Goal: Transaction & Acquisition: Purchase product/service

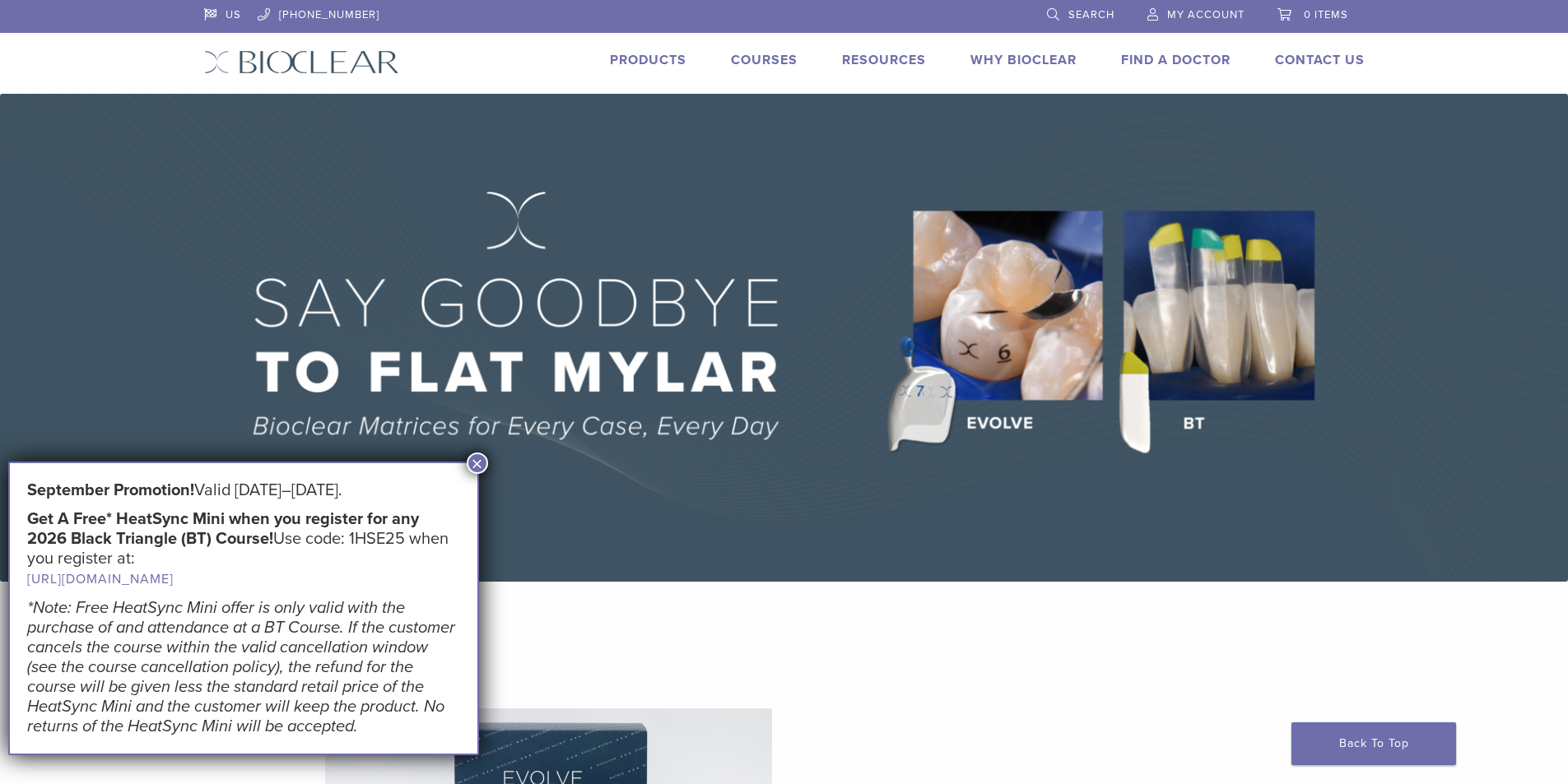
click at [478, 455] on button "×" at bounding box center [477, 463] width 21 height 21
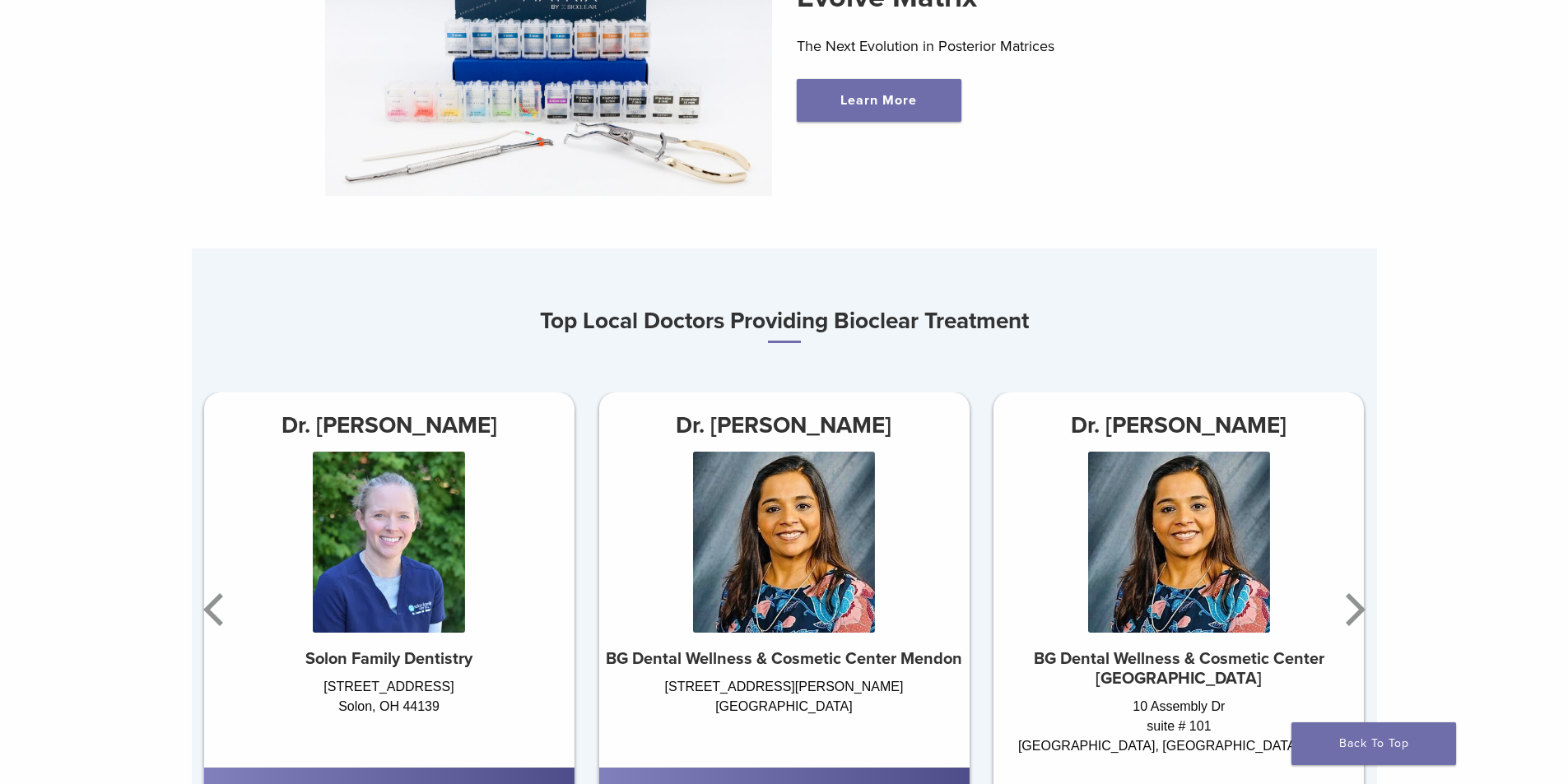
scroll to position [905, 0]
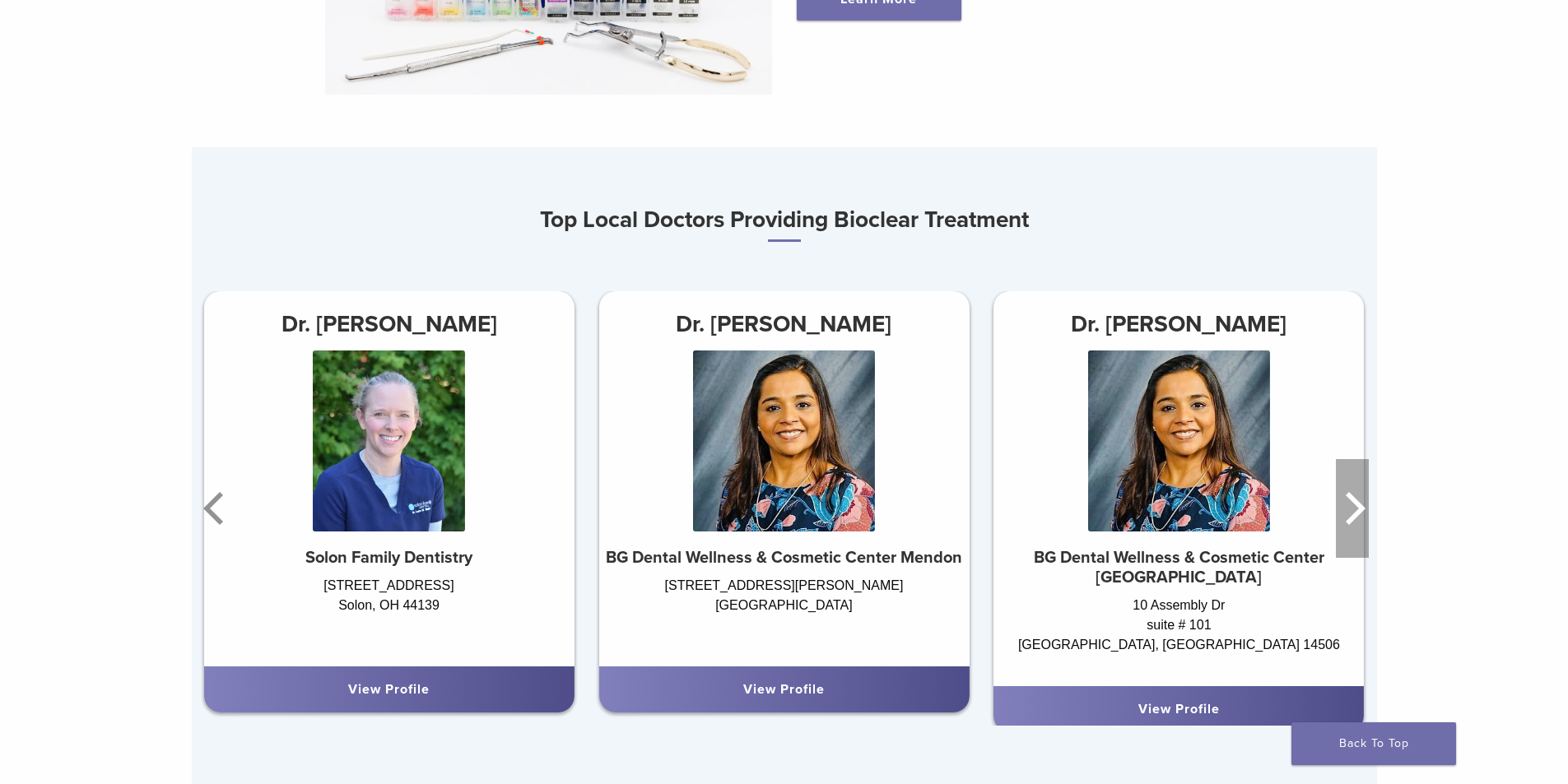
click at [1360, 515] on icon "Next" at bounding box center [1355, 509] width 20 height 33
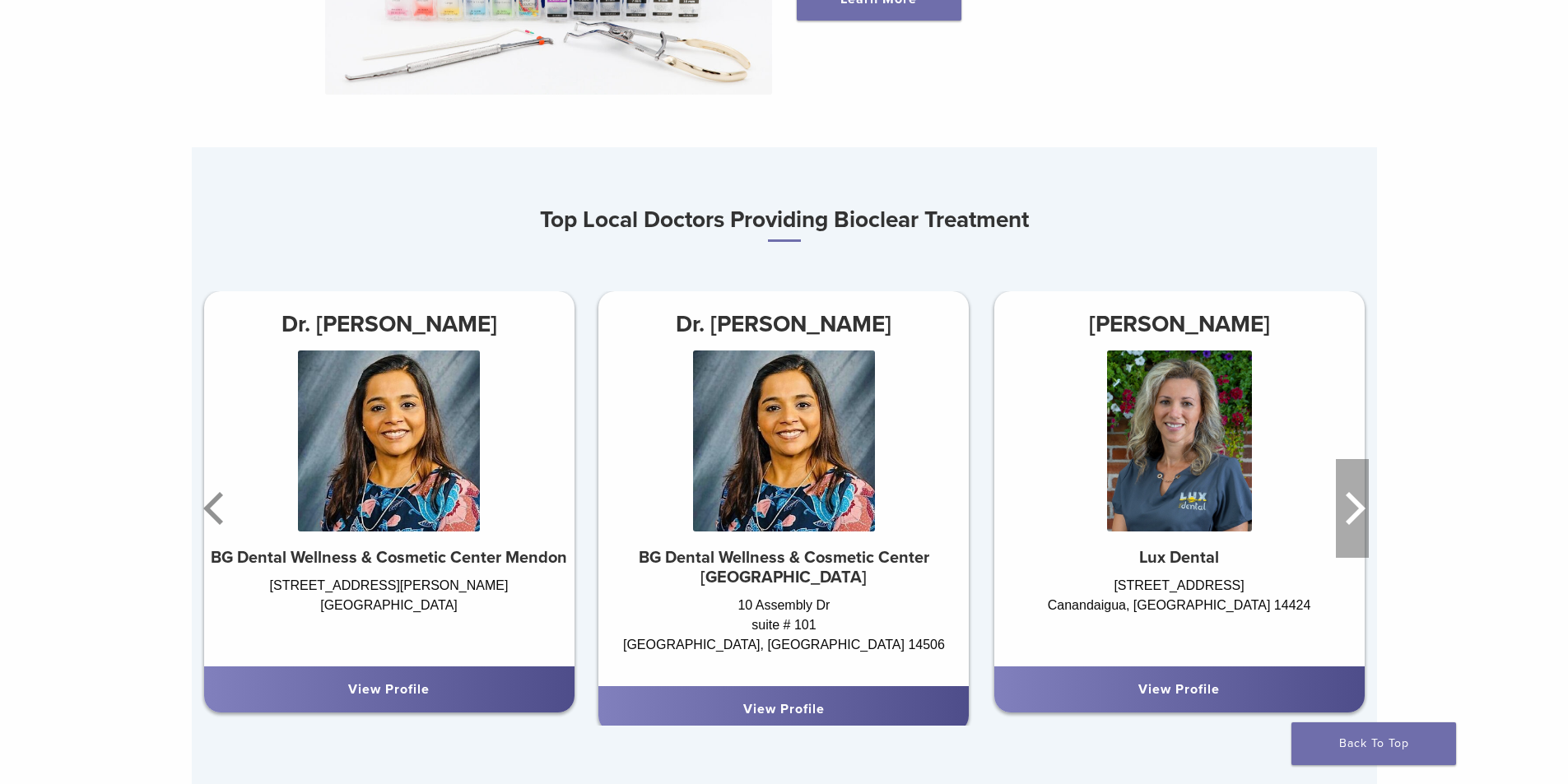
click at [1356, 515] on icon "Next" at bounding box center [1355, 509] width 20 height 33
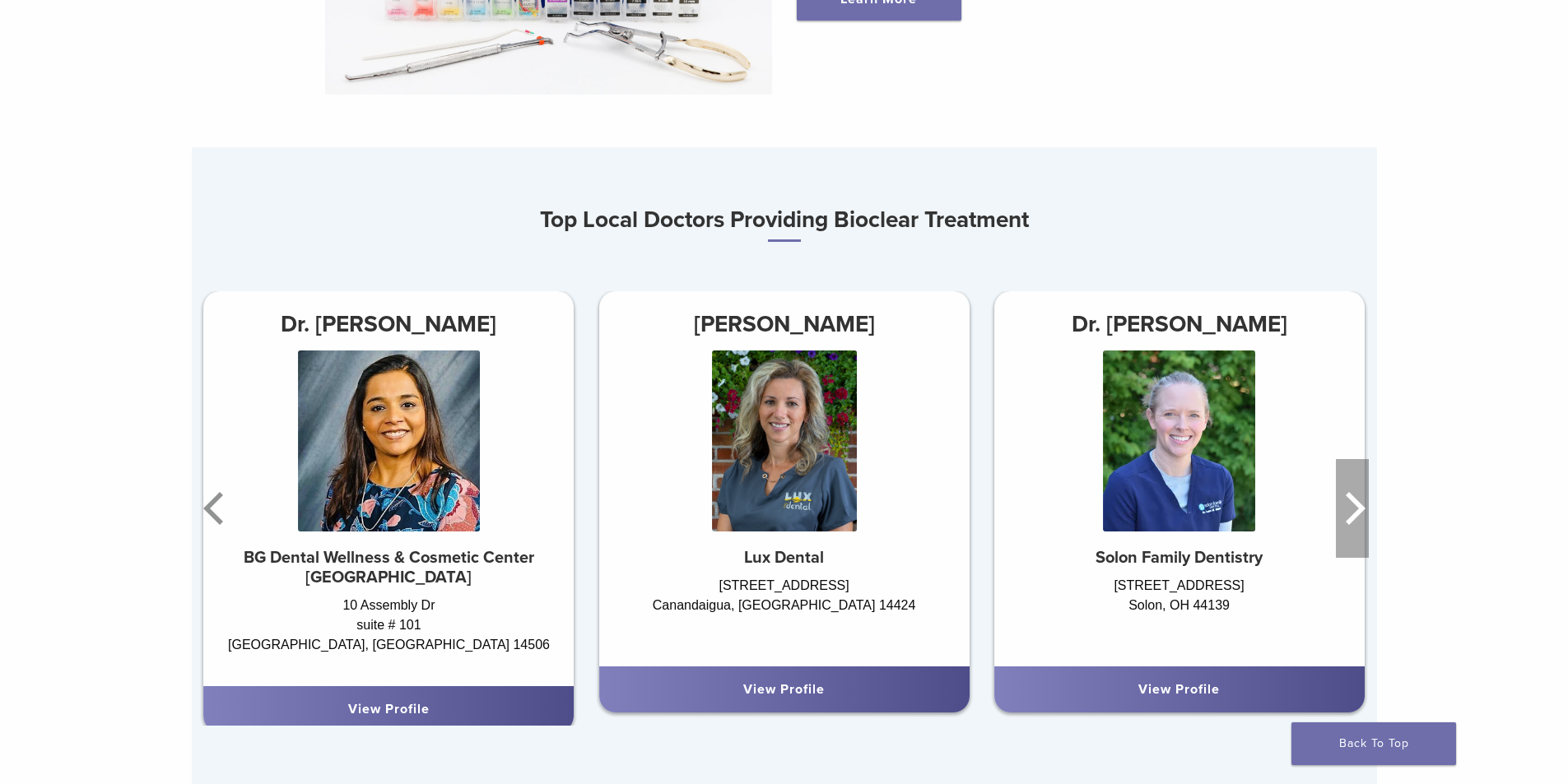
click at [1356, 515] on icon "Next" at bounding box center [1355, 509] width 20 height 33
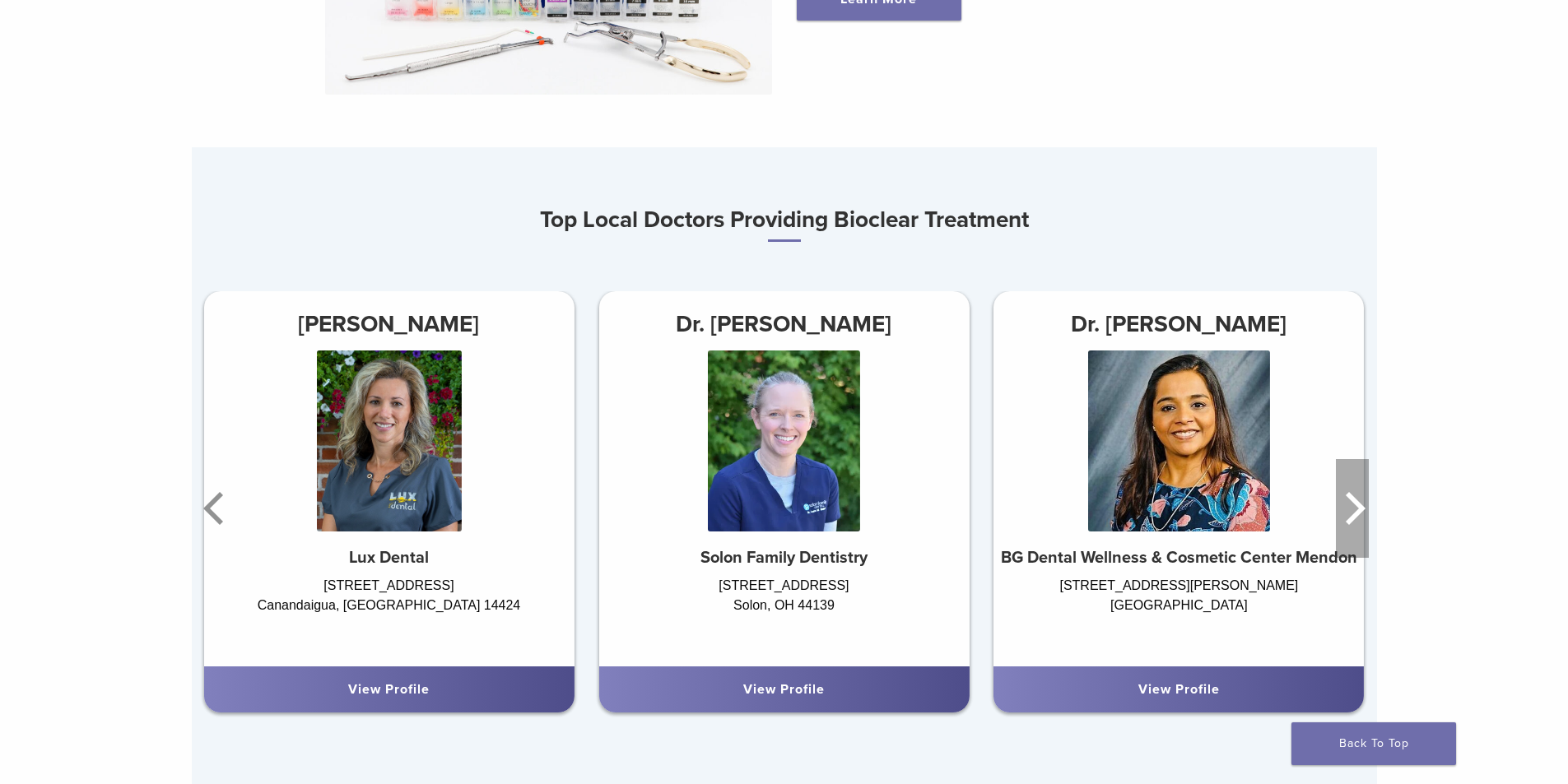
click at [1356, 515] on icon "Next" at bounding box center [1355, 509] width 20 height 33
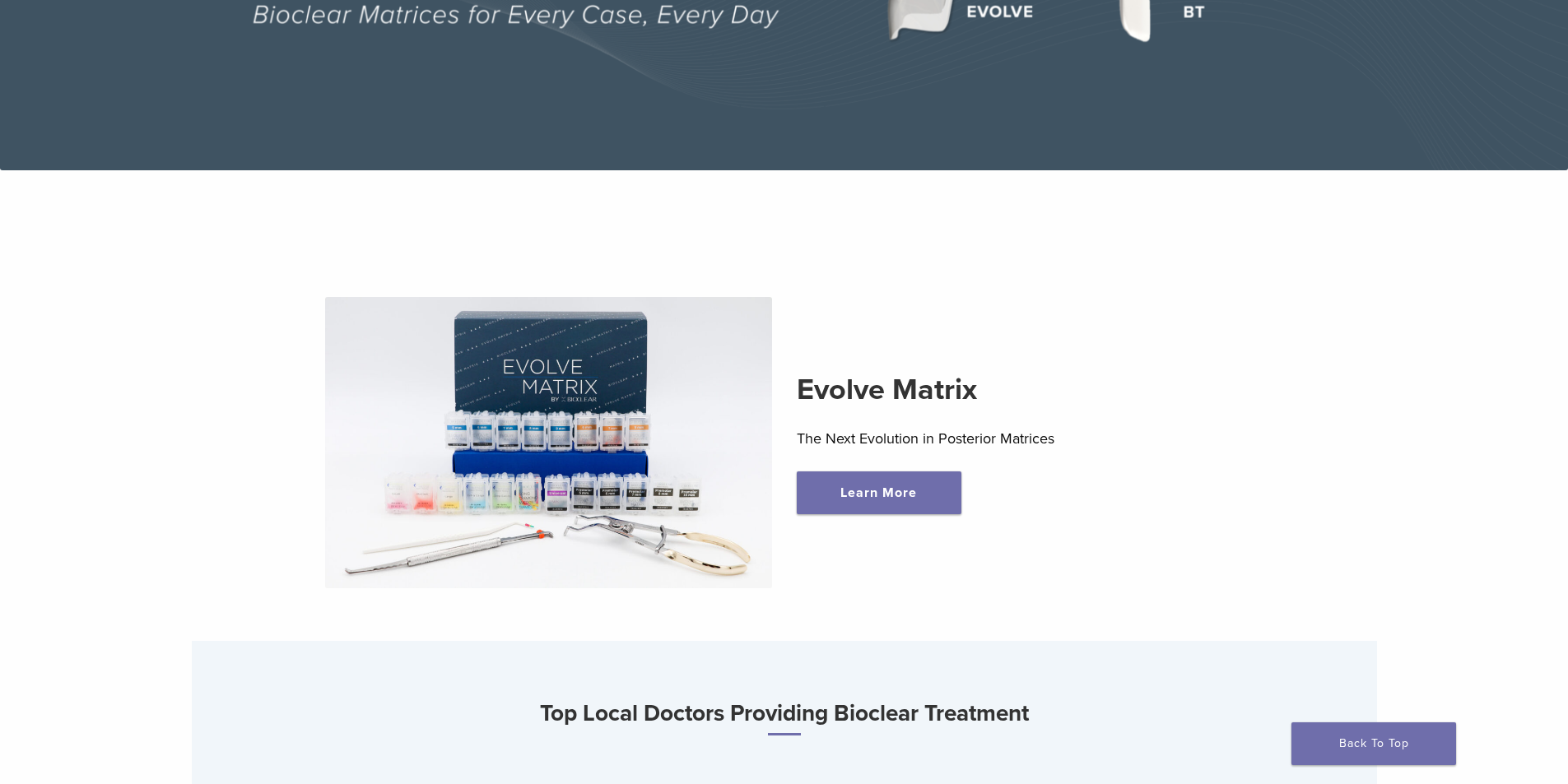
scroll to position [0, 0]
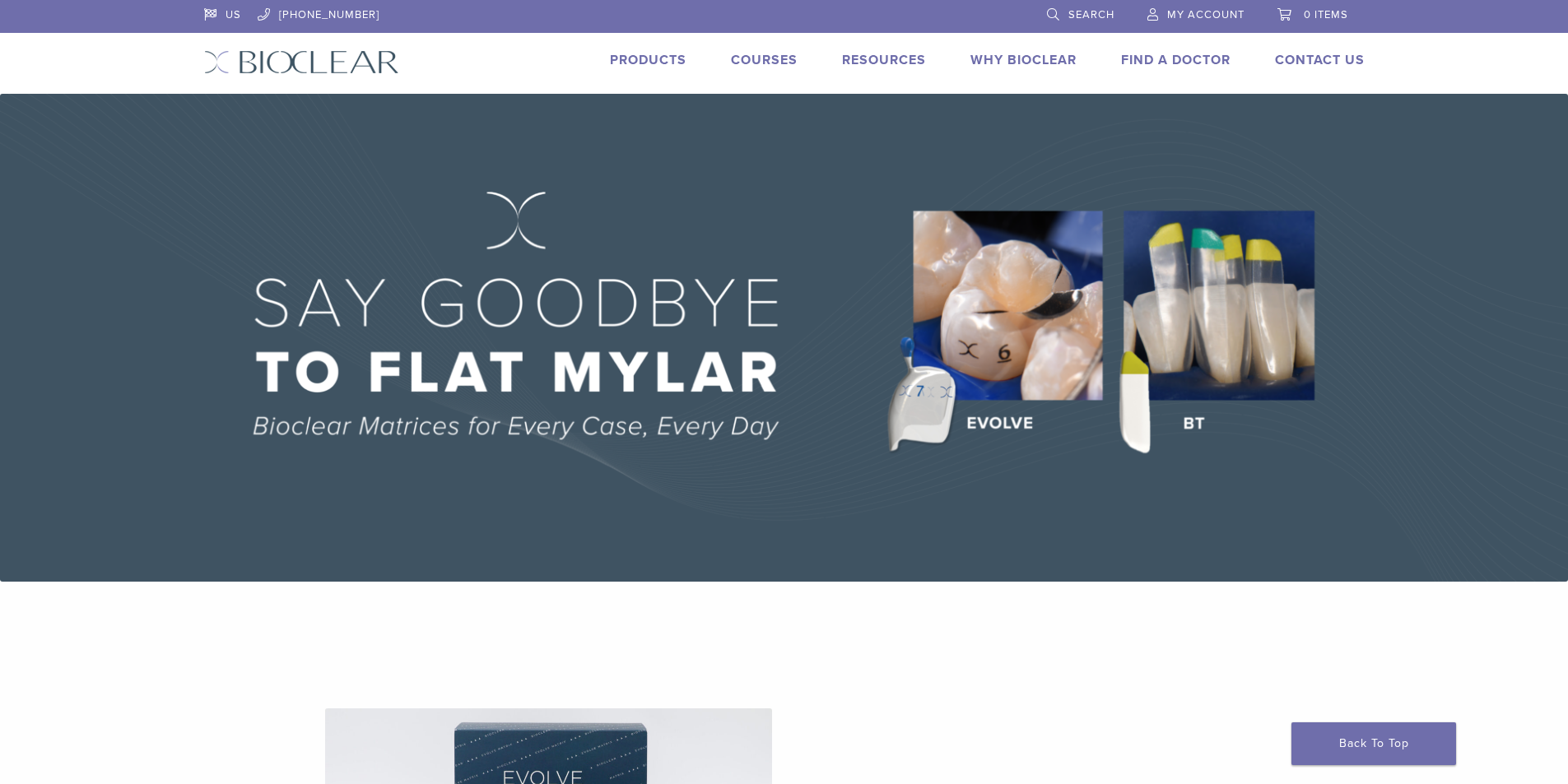
click at [760, 59] on link "Courses" at bounding box center [763, 59] width 66 height 16
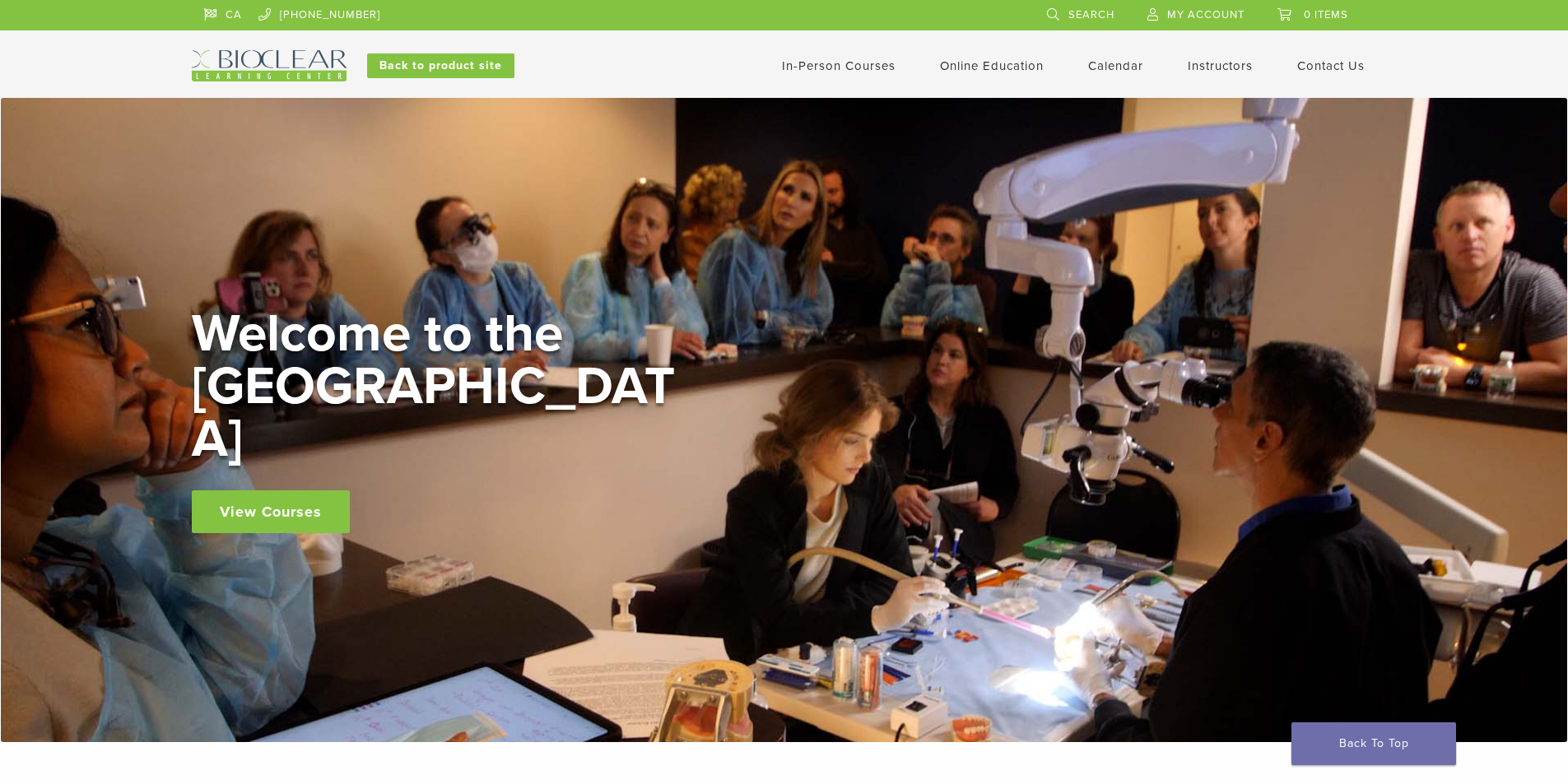
click at [283, 490] on link "View Courses" at bounding box center [271, 511] width 158 height 43
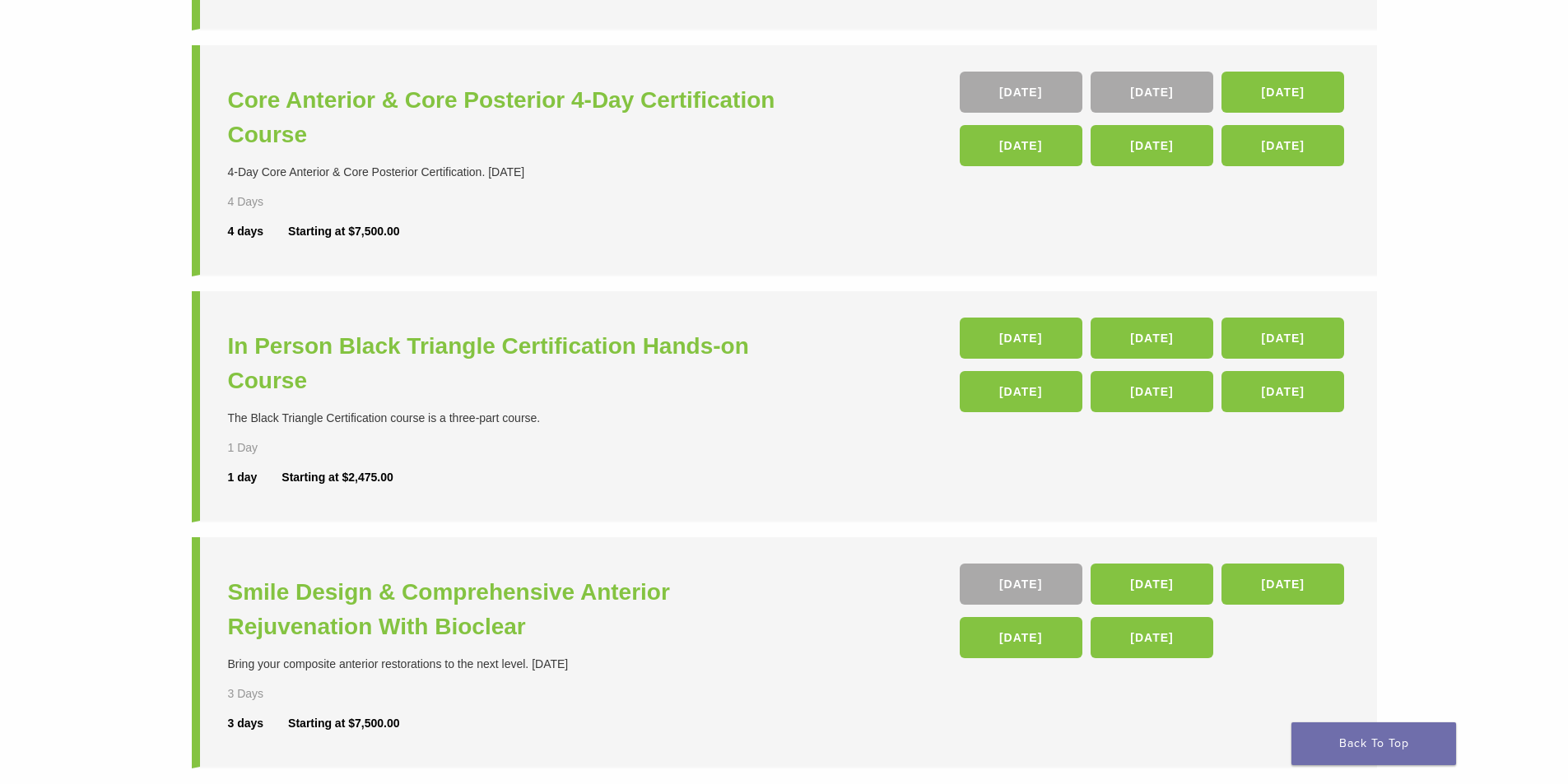
scroll to position [412, 0]
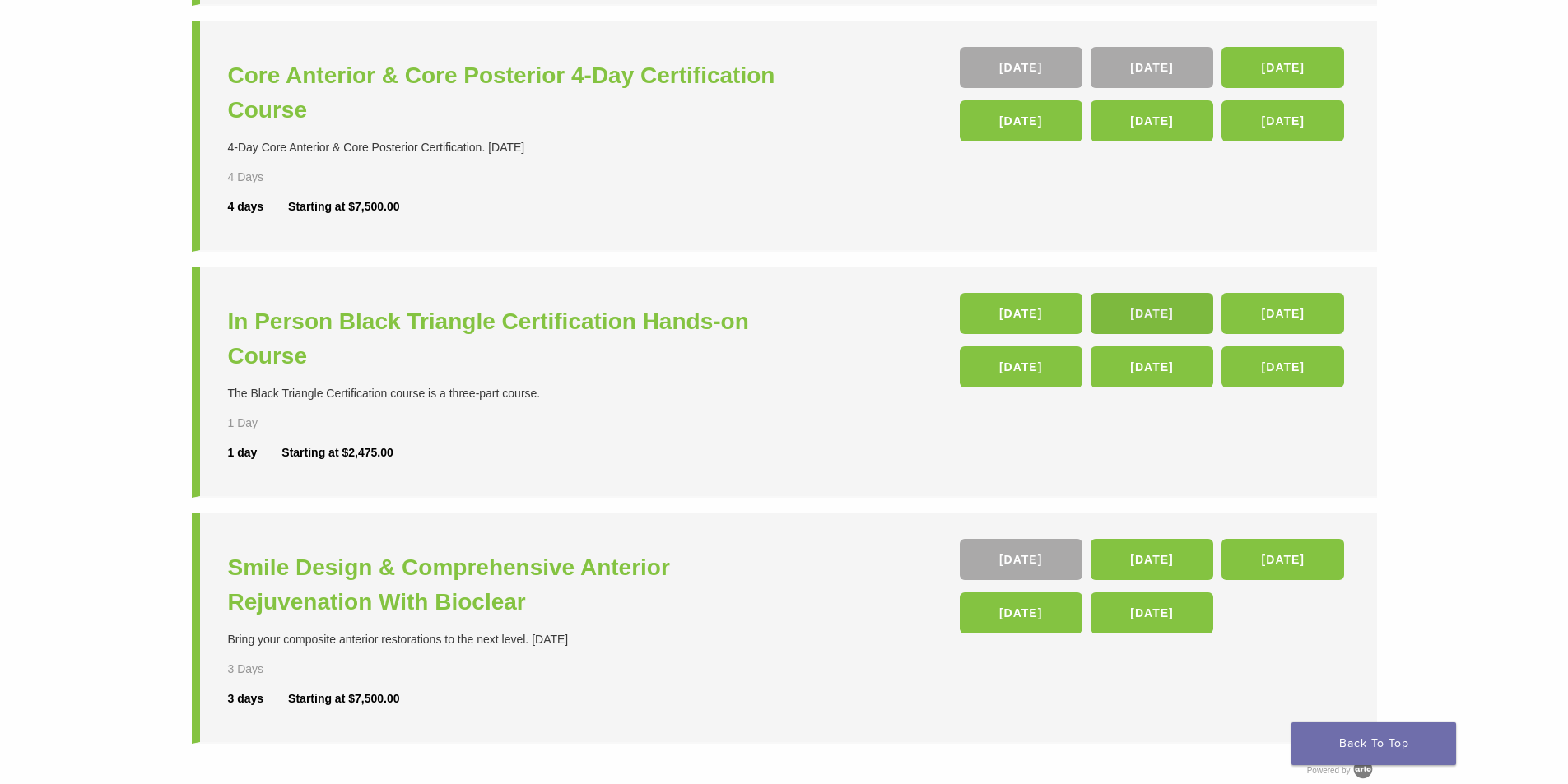
click at [1158, 307] on link "[DATE]" at bounding box center [1152, 313] width 123 height 41
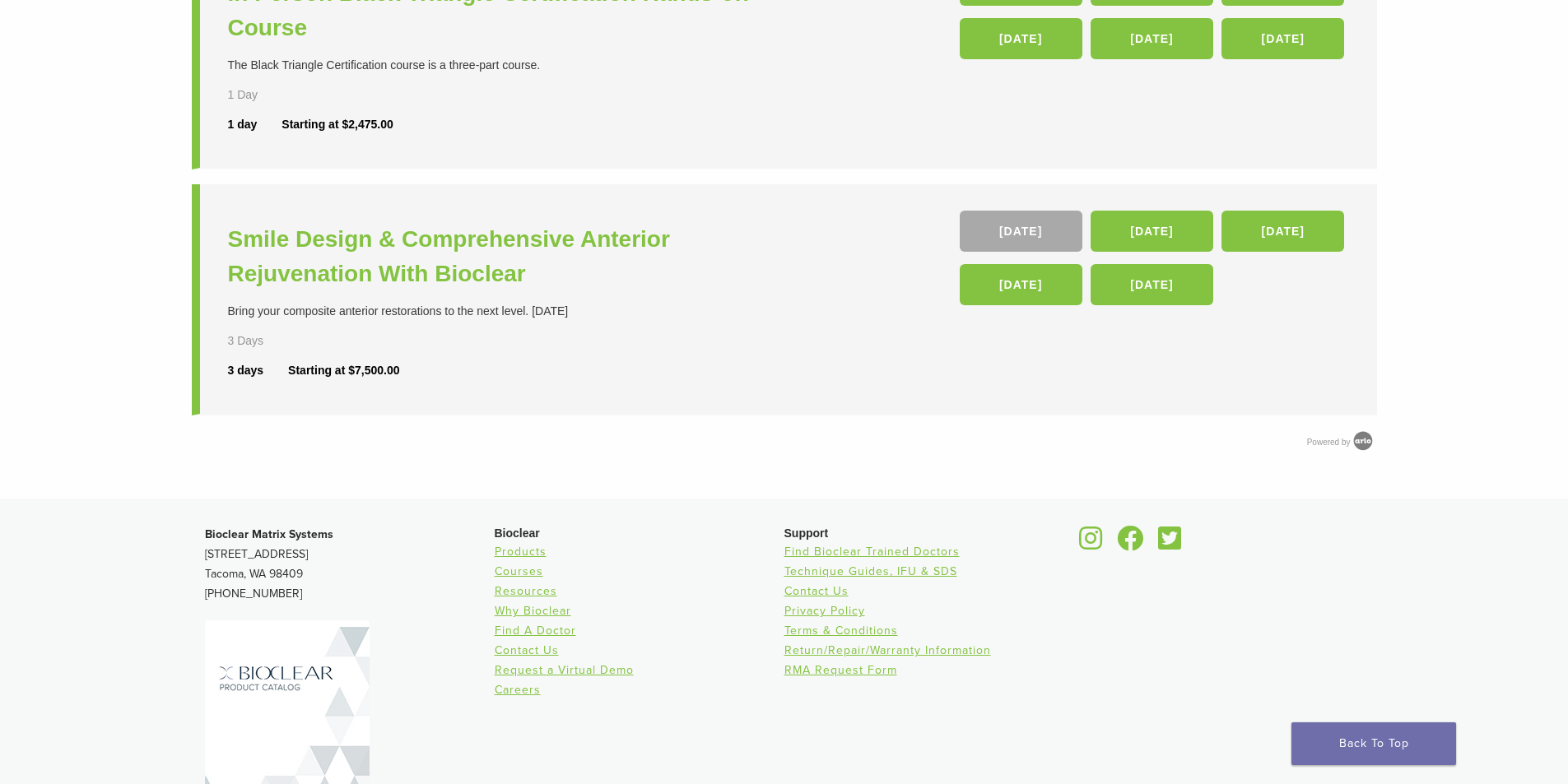
scroll to position [740, 0]
click at [518, 556] on link "Products" at bounding box center [520, 551] width 52 height 14
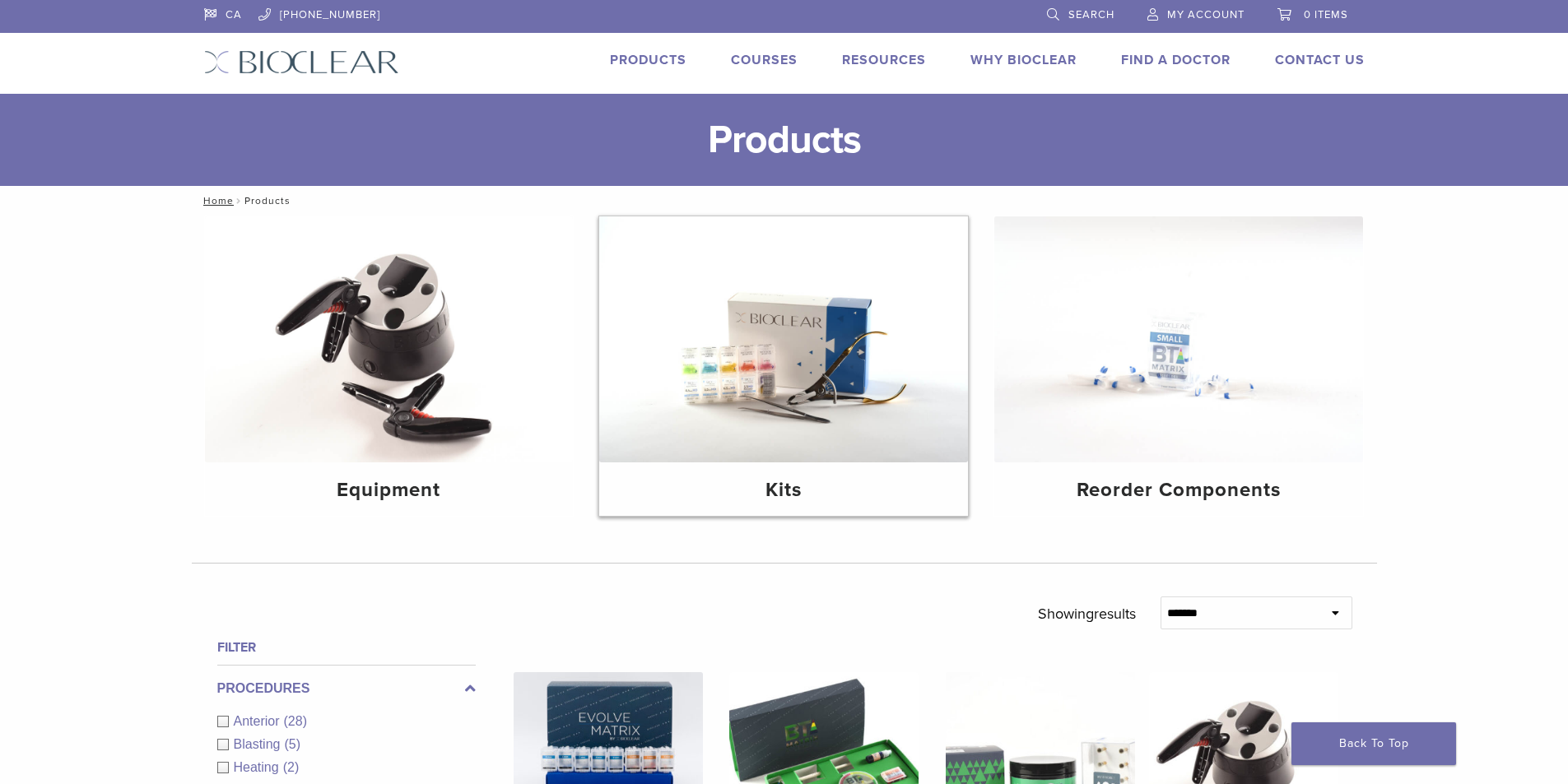
click at [778, 426] on img at bounding box center [784, 339] width 369 height 246
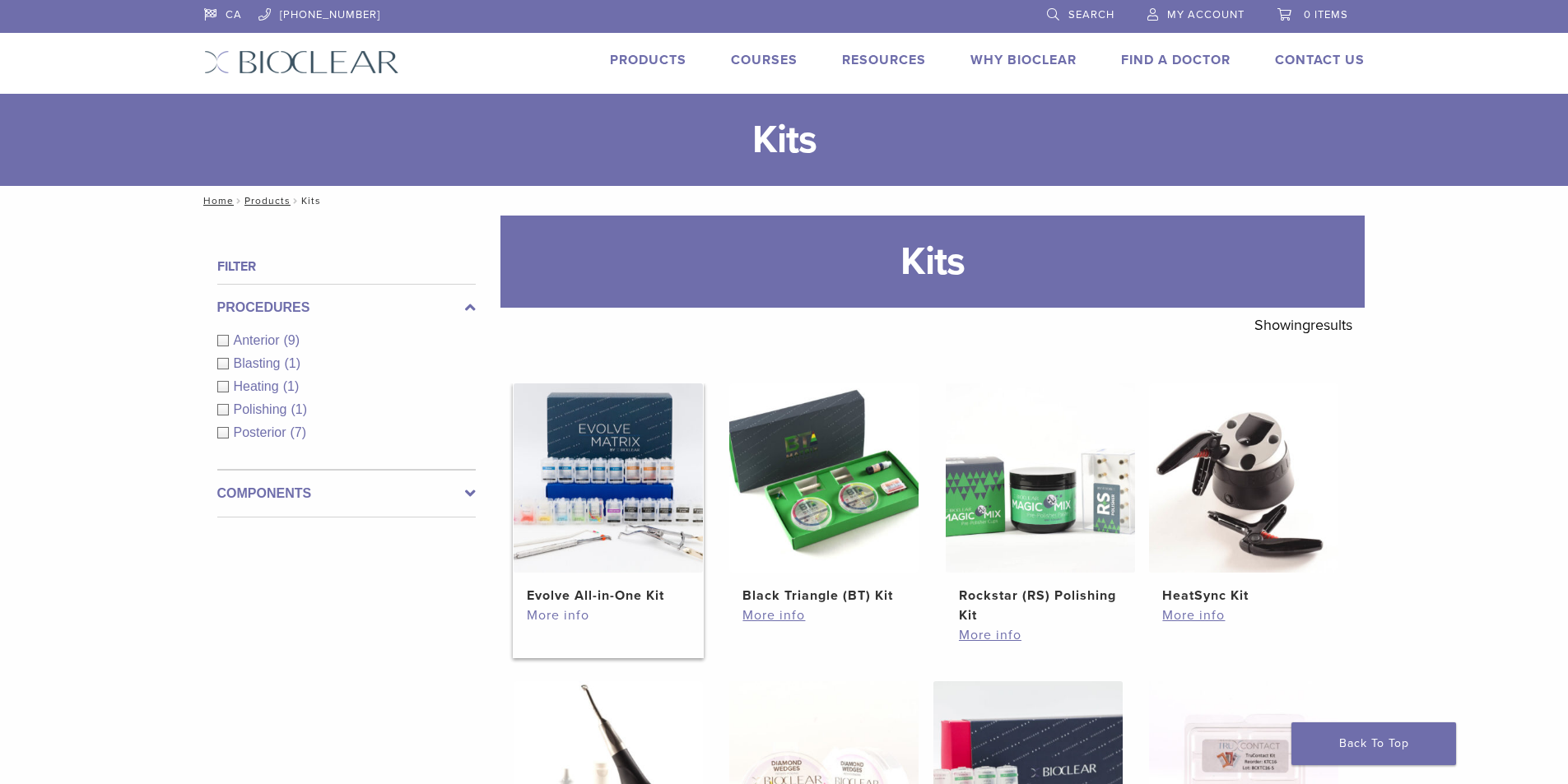
click at [555, 613] on link "More info" at bounding box center [609, 615] width 163 height 20
click at [596, 537] on img at bounding box center [608, 477] width 189 height 189
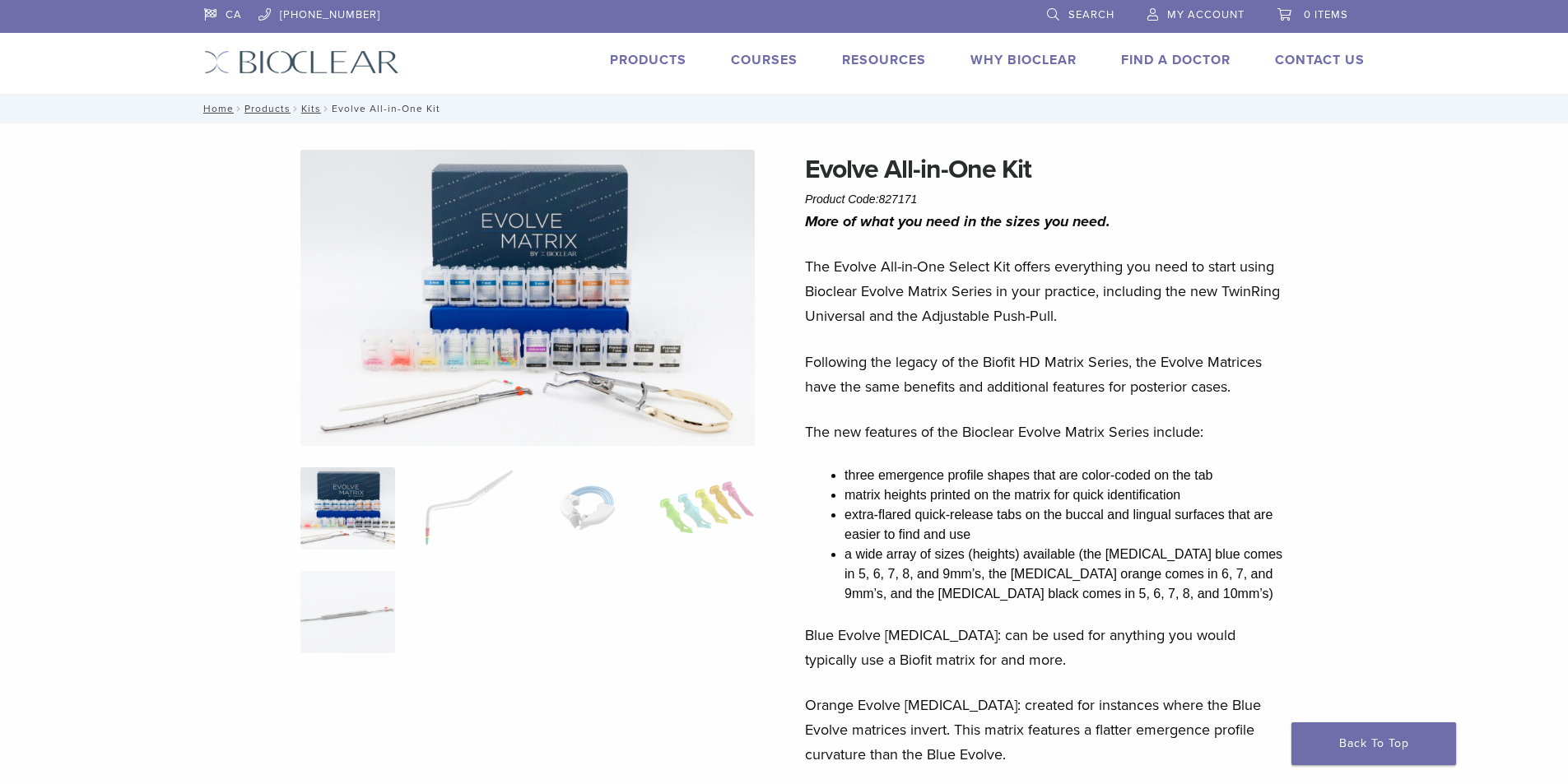
click at [646, 59] on link "Products" at bounding box center [648, 59] width 77 height 16
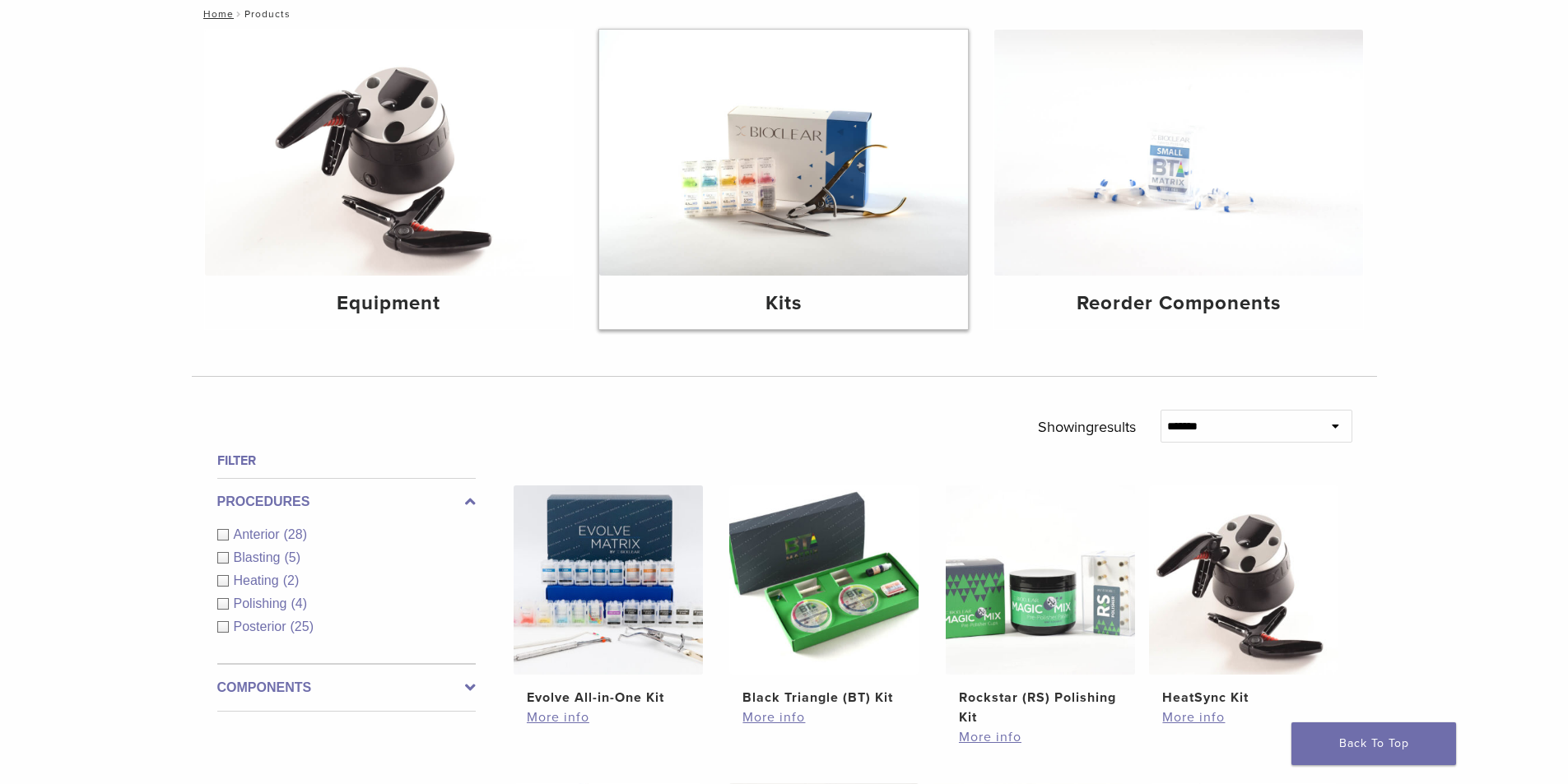
scroll to position [164, 0]
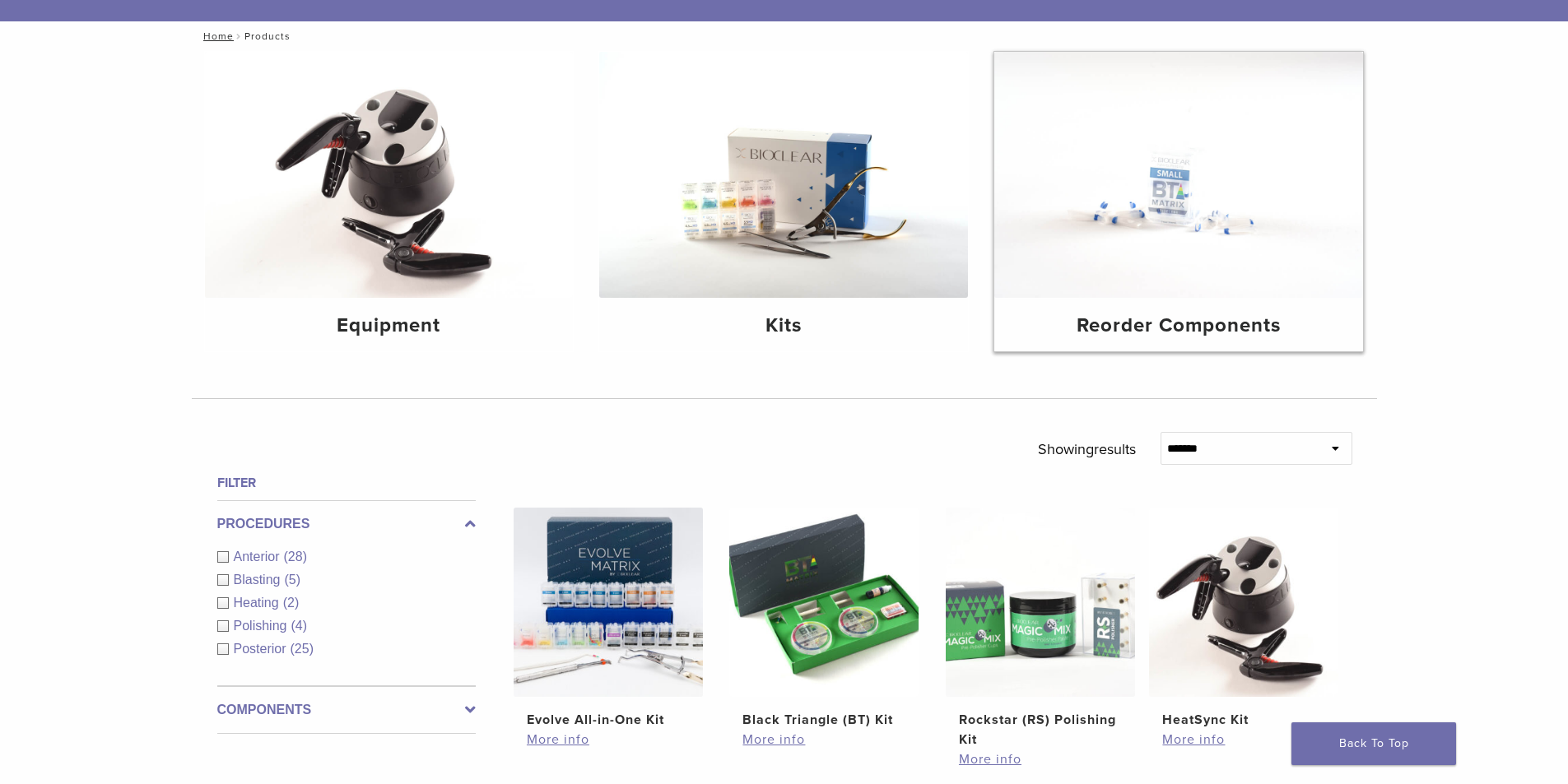
click at [1118, 321] on h4 "Reorder Components" at bounding box center [1178, 325] width 343 height 30
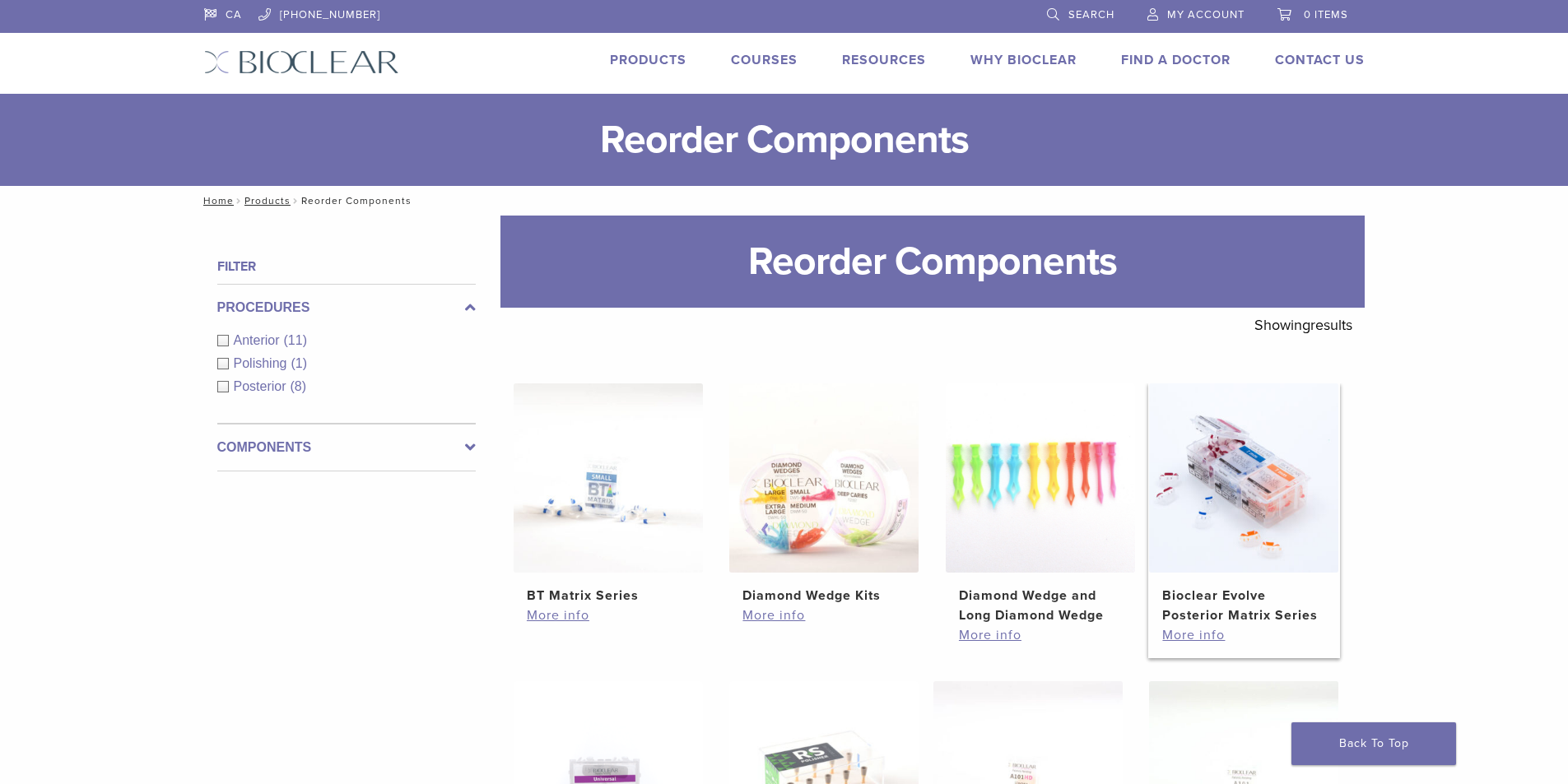
click at [1190, 556] on img at bounding box center [1243, 477] width 189 height 189
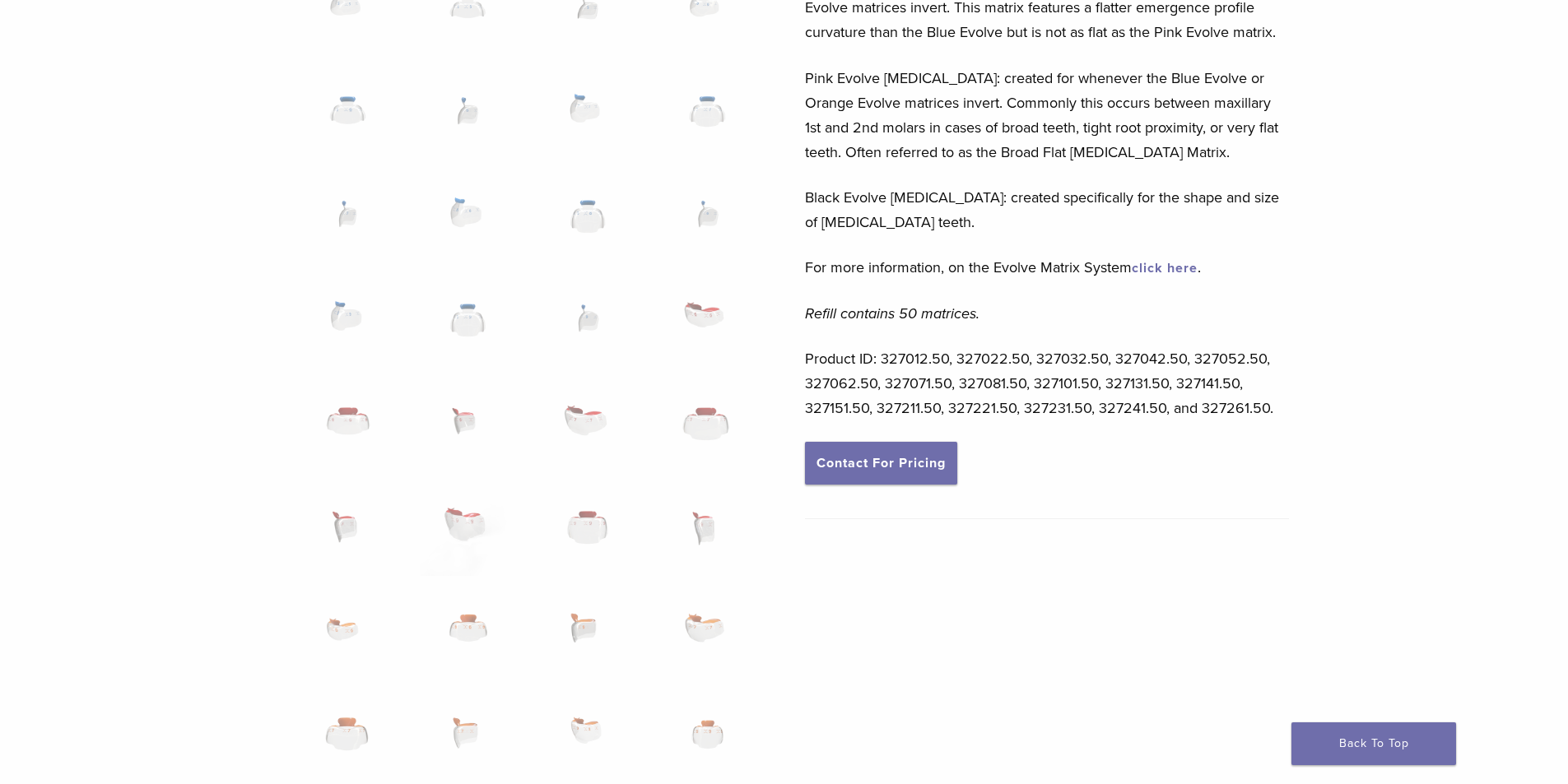
scroll to position [576, 0]
